Goal: Navigation & Orientation: Find specific page/section

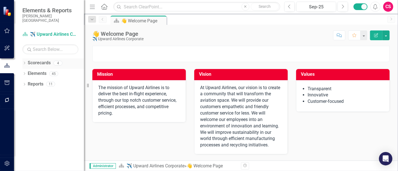
click at [25, 62] on icon at bounding box center [24, 63] width 1 height 3
click at [25, 62] on icon "Dropdown" at bounding box center [24, 63] width 4 height 3
click at [25, 62] on icon at bounding box center [24, 63] width 1 height 3
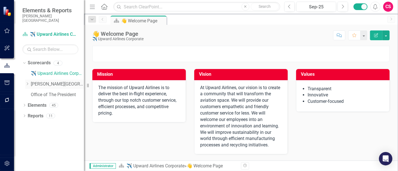
click at [27, 82] on icon "Dropdown" at bounding box center [27, 83] width 4 height 3
